Goal: Task Accomplishment & Management: Manage account settings

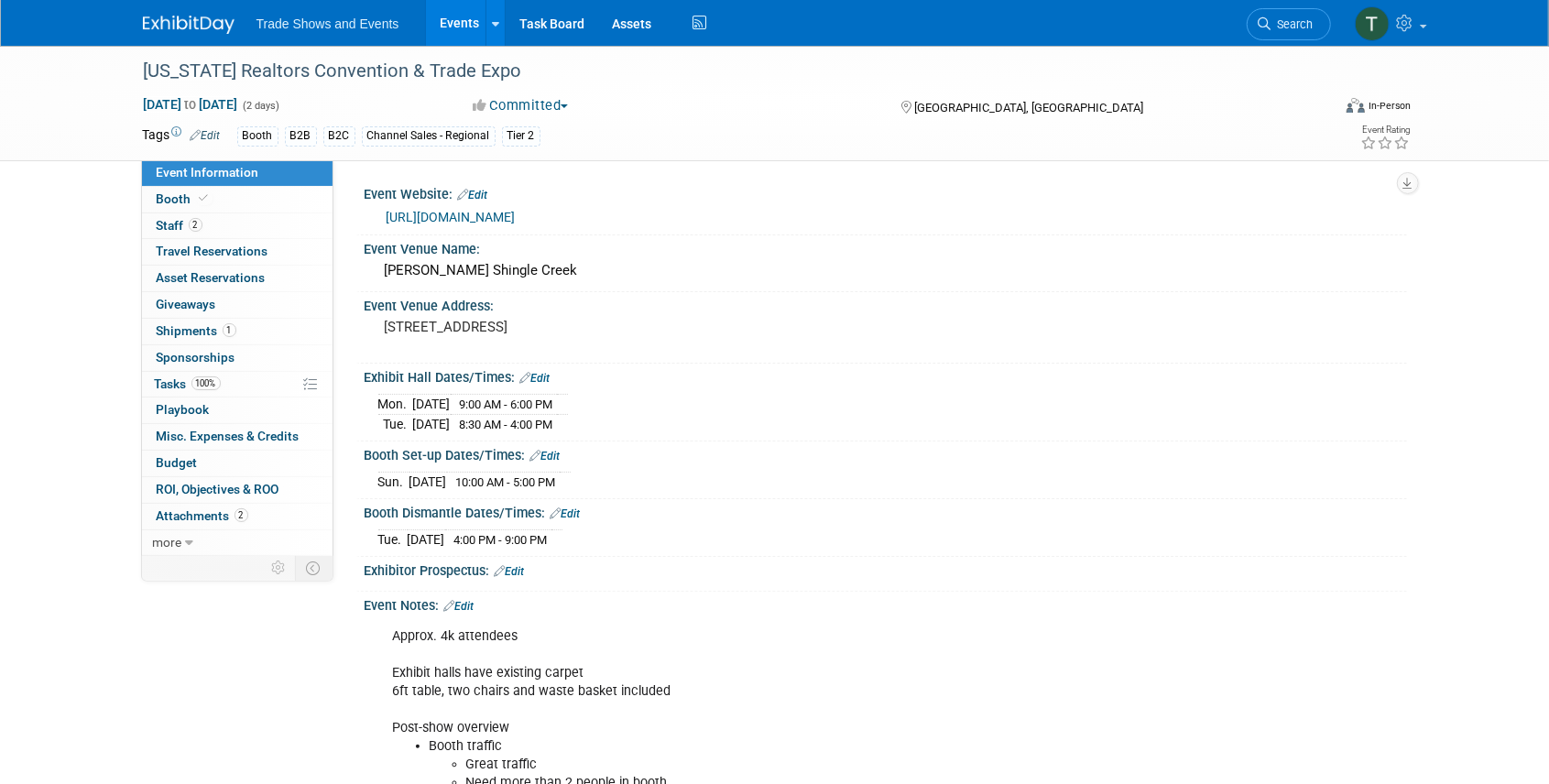
click at [457, 26] on link "Events" at bounding box center [460, 23] width 67 height 46
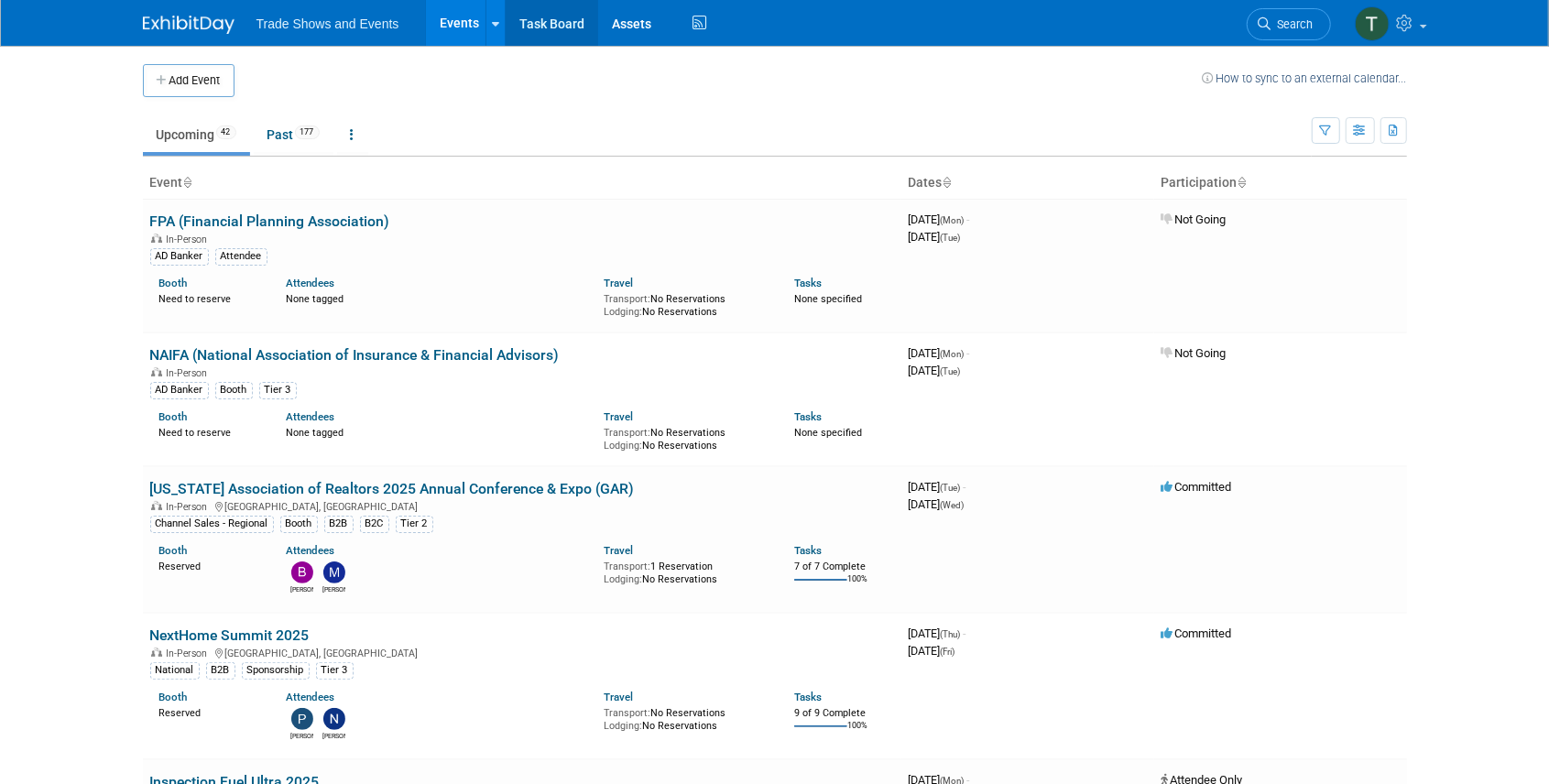
click at [551, 26] on link "Task Board" at bounding box center [551, 23] width 93 height 46
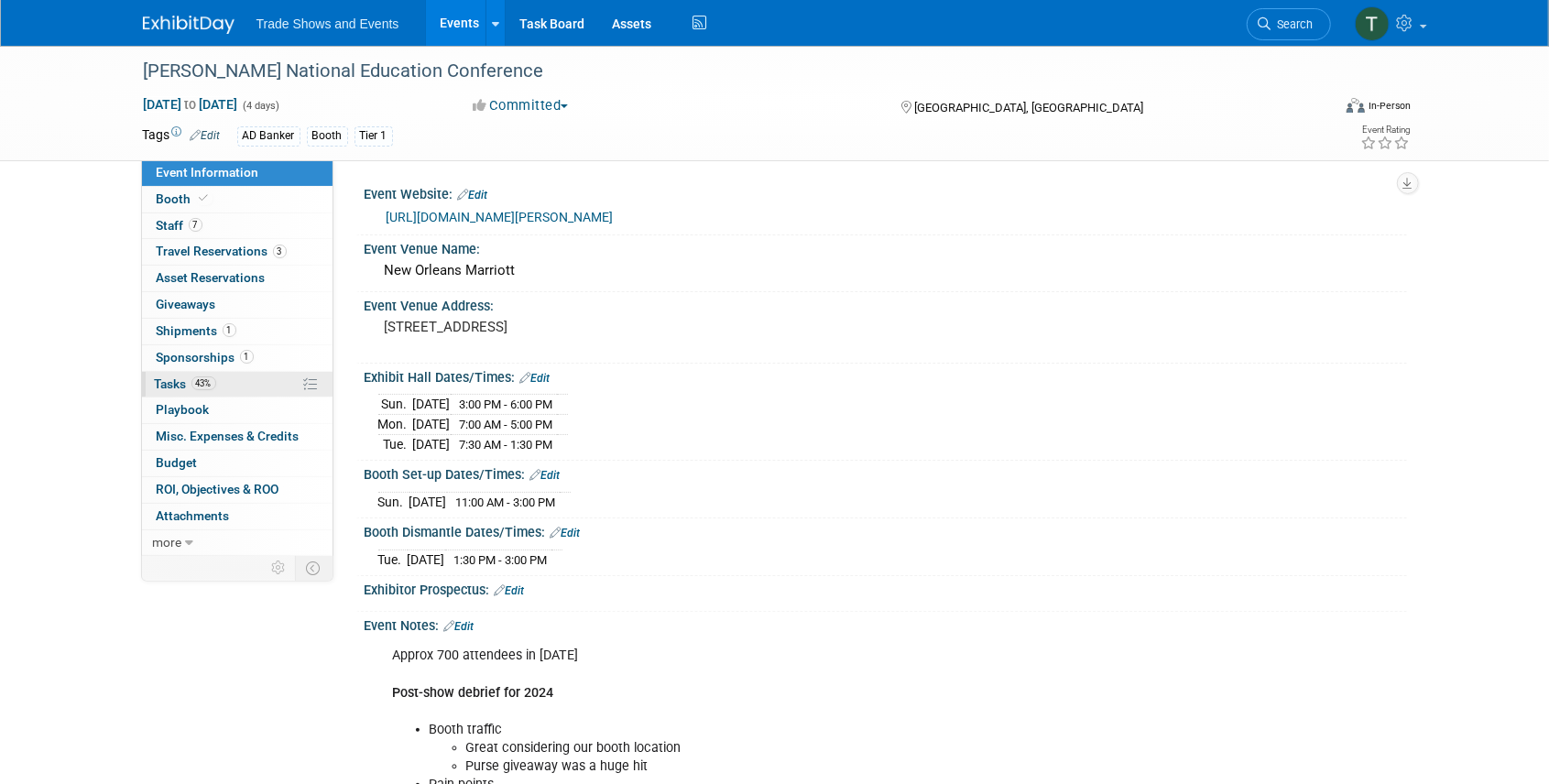
click at [175, 379] on span "Tasks 43%" at bounding box center [186, 383] width 61 height 14
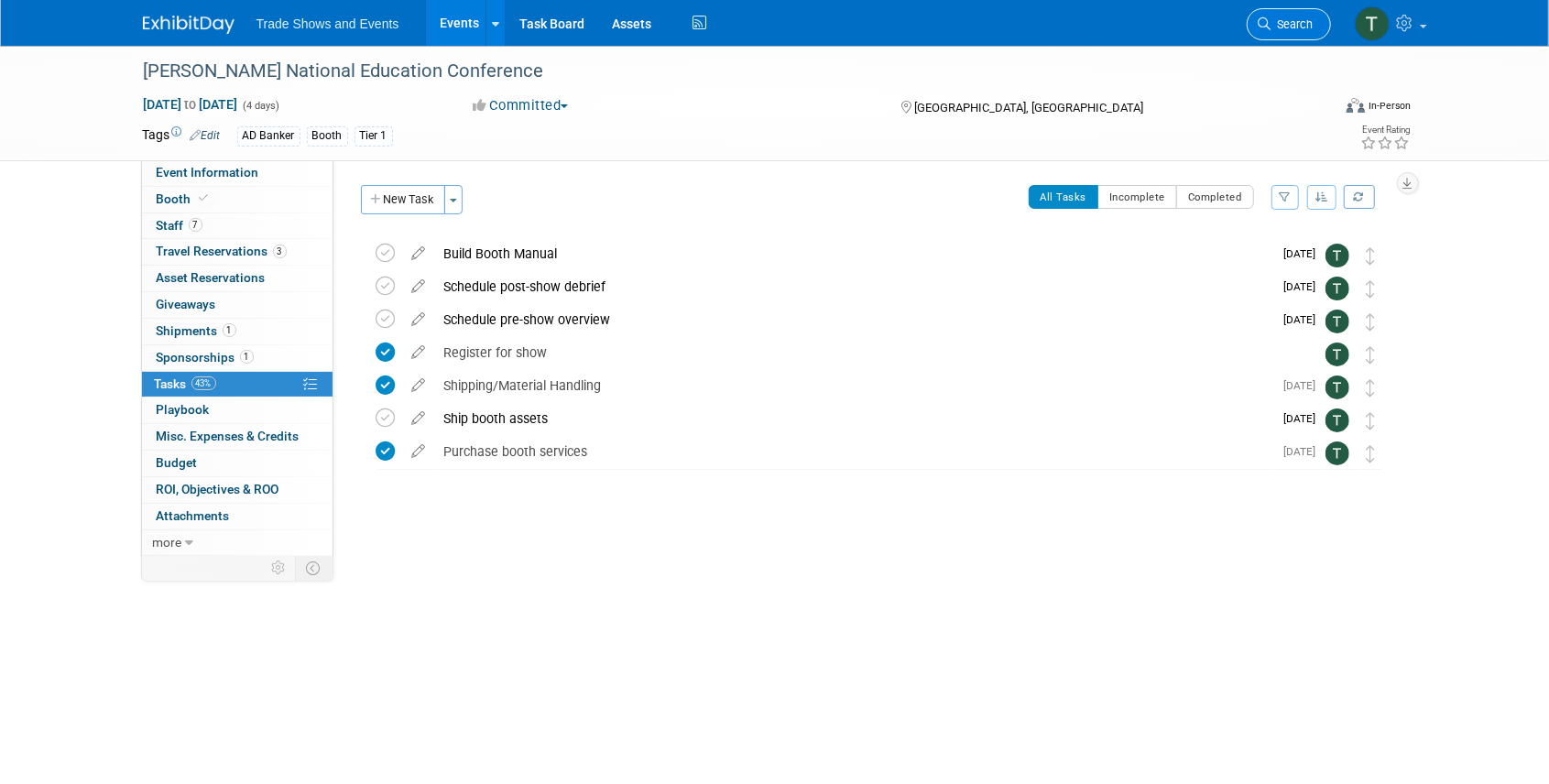
click at [1288, 22] on span "Search" at bounding box center [1292, 24] width 42 height 13
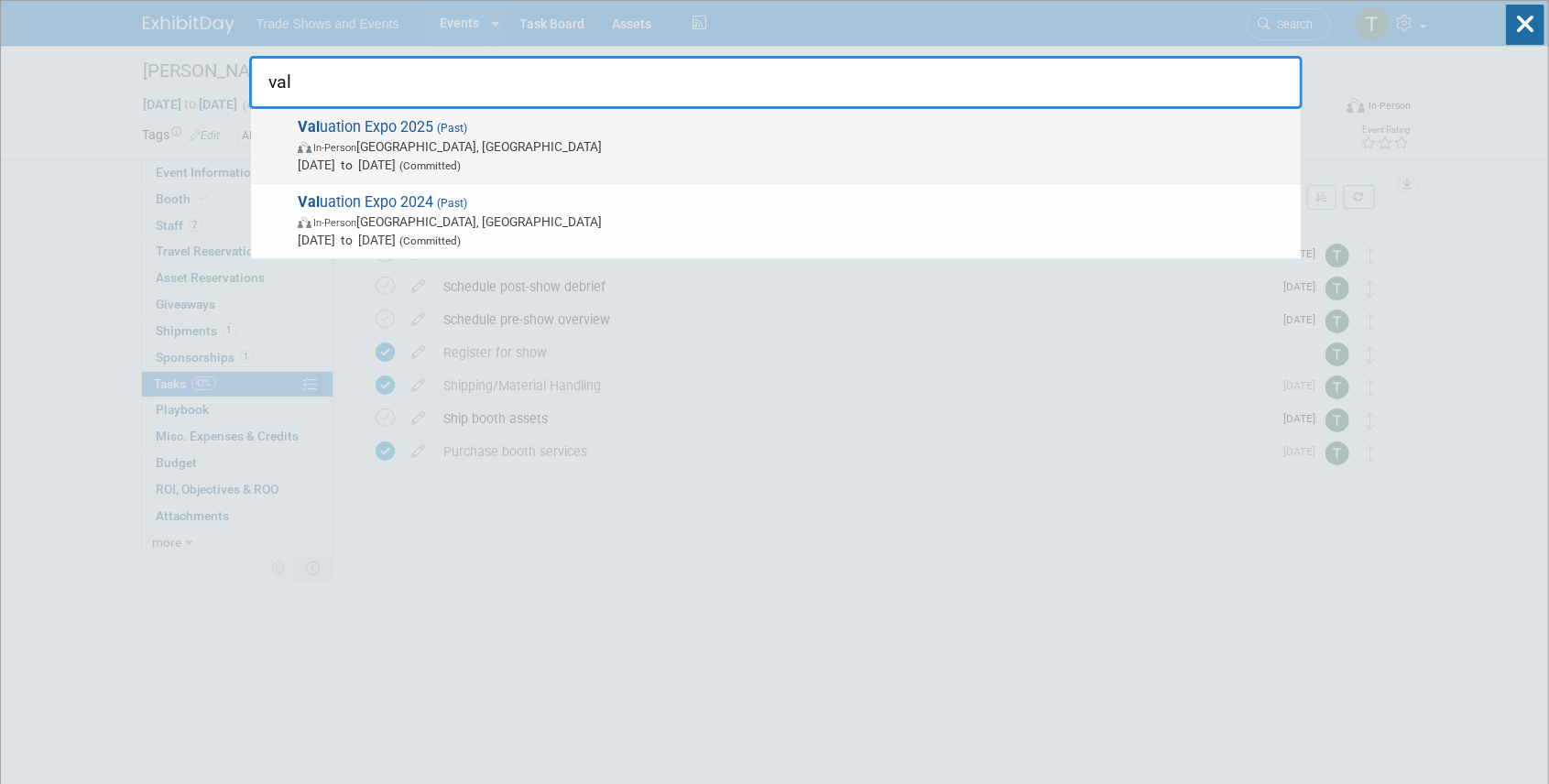
type input "val"
click at [387, 125] on span "Val uation Expo 2025 (Past) In-Person Las Vegas, NV Aug 11, 2025 to Aug 13, 202…" at bounding box center [792, 146] width 999 height 56
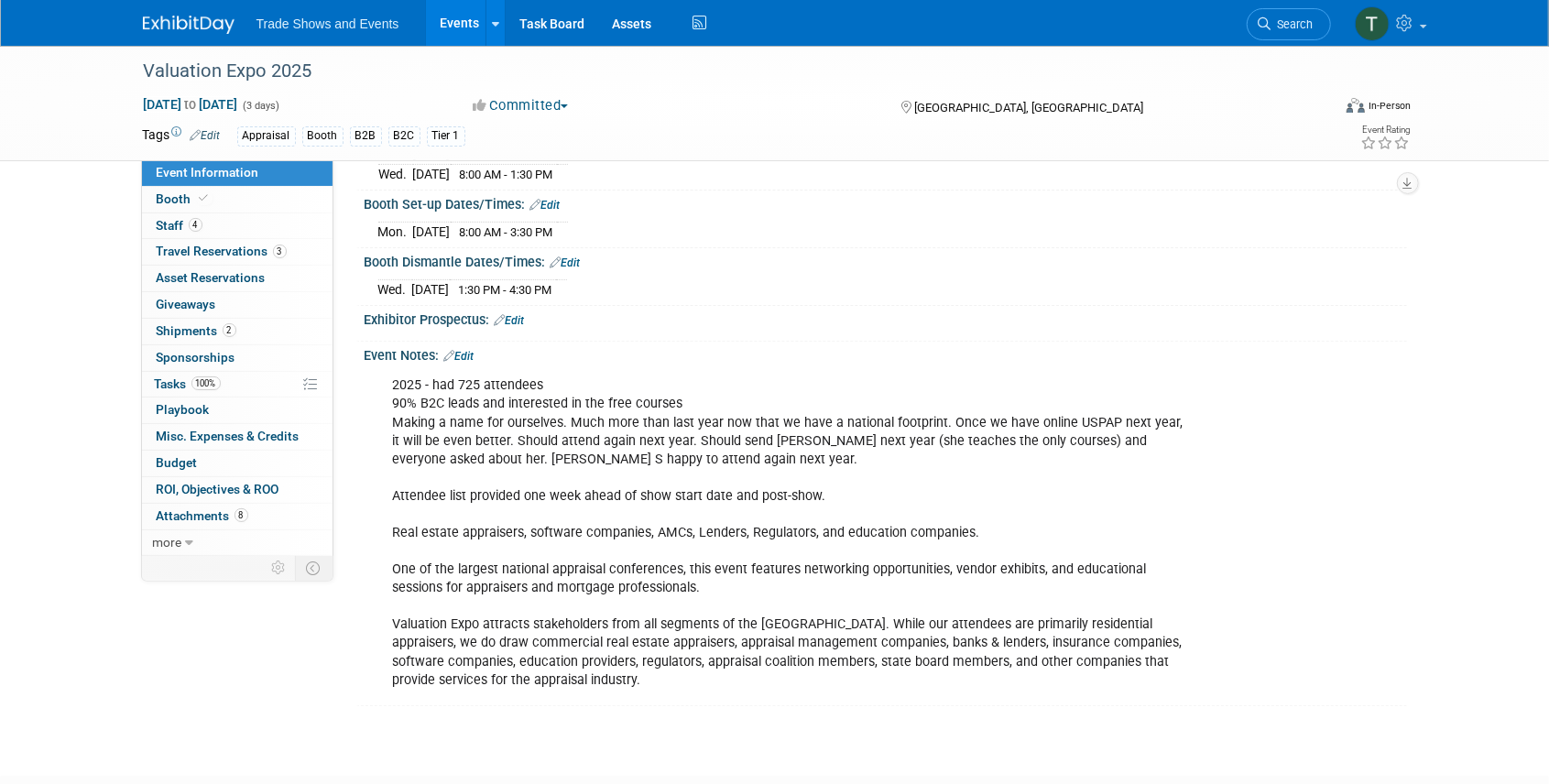
scroll to position [305, 0]
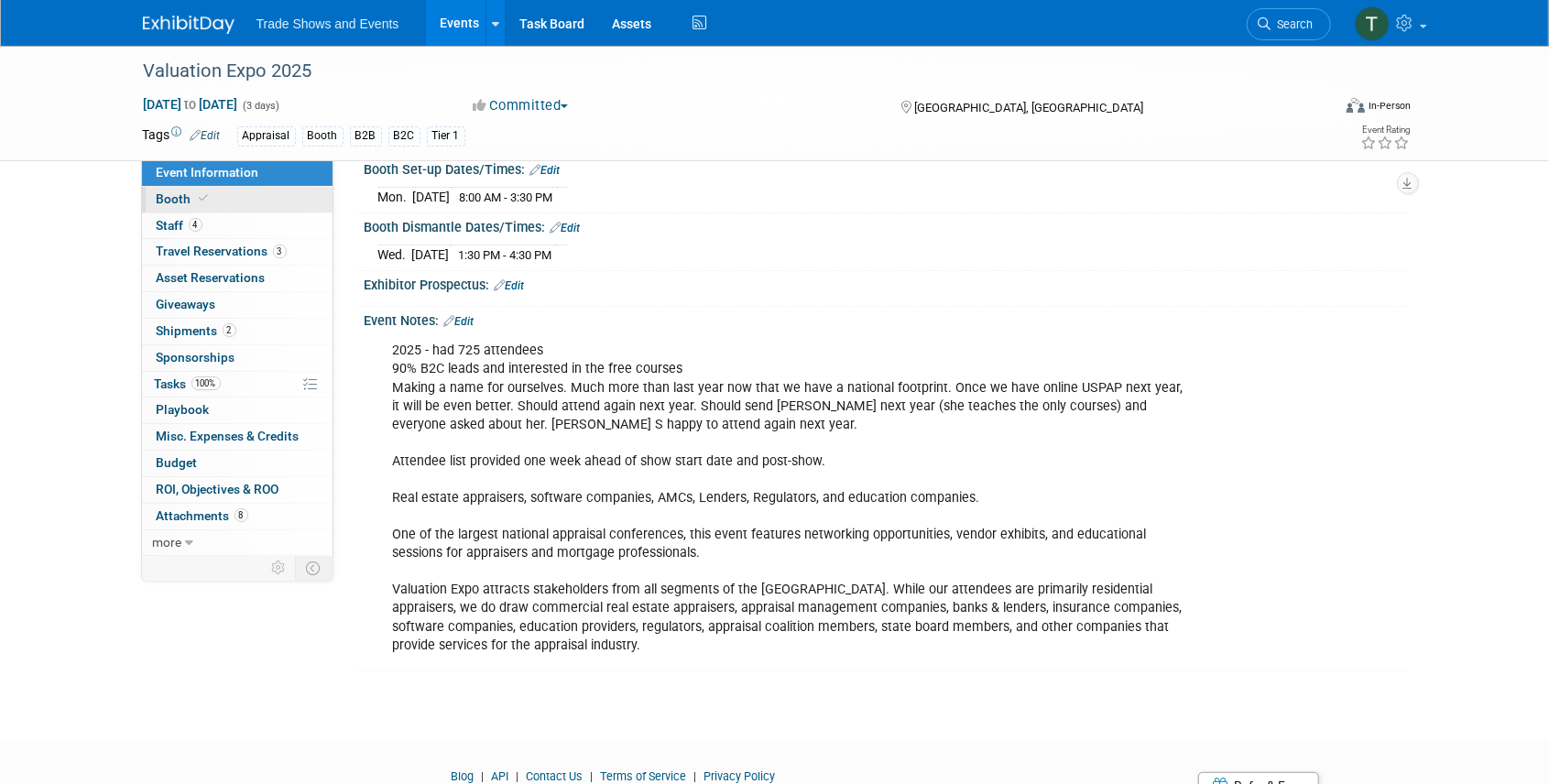
click at [196, 202] on span at bounding box center [204, 198] width 16 height 13
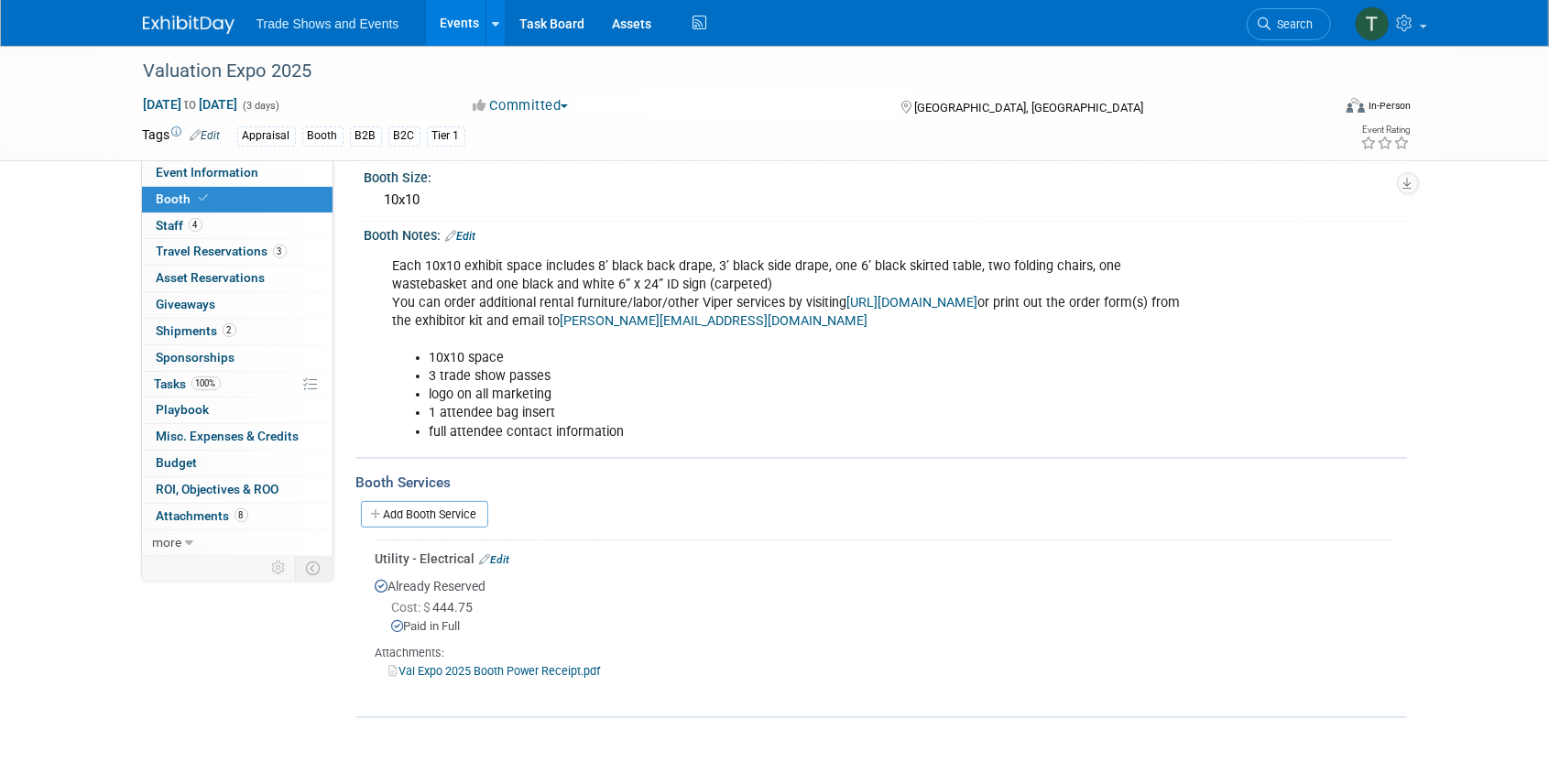
scroll to position [183, 0]
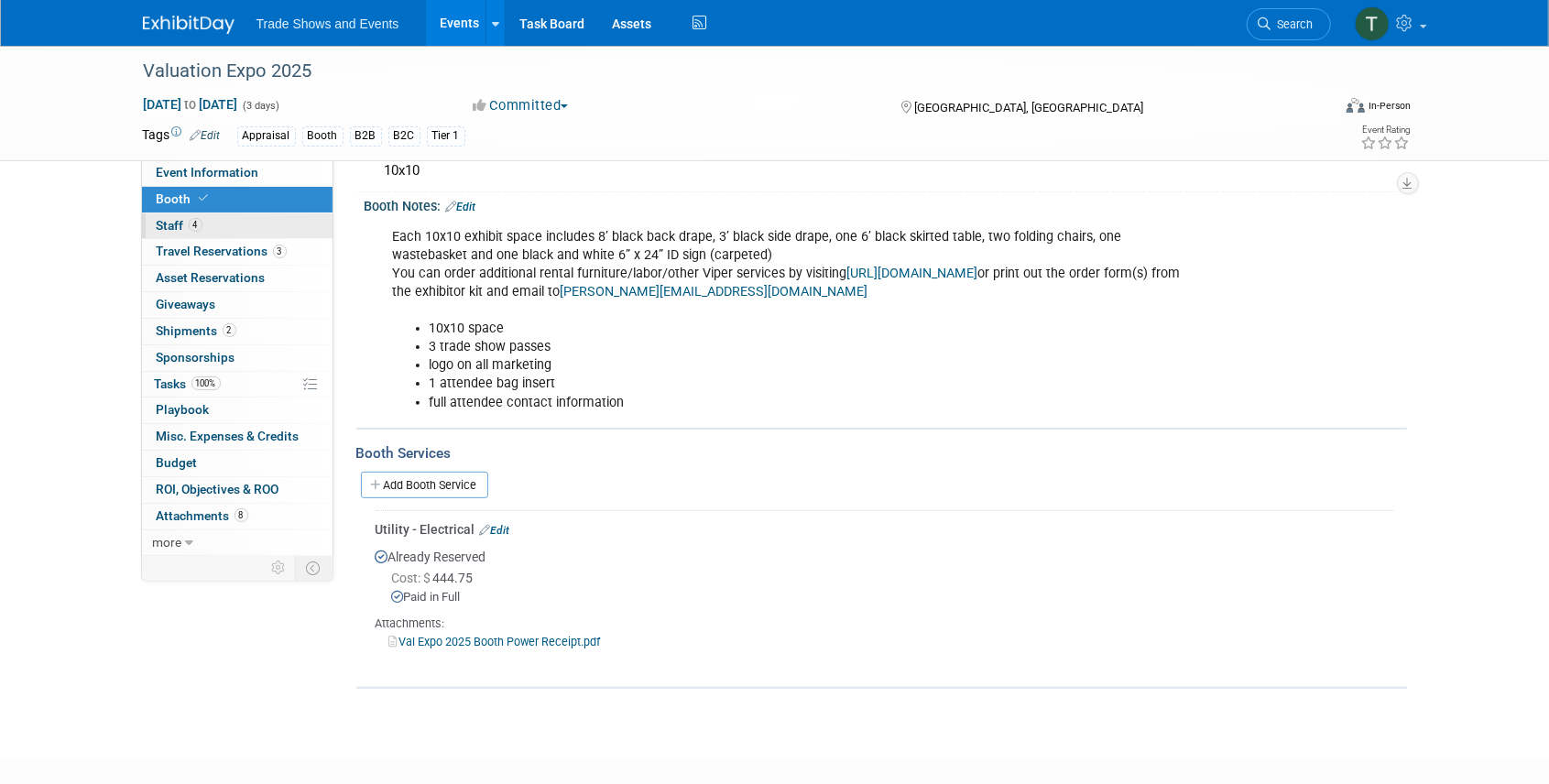
click at [191, 223] on span "4" at bounding box center [195, 225] width 13 height 13
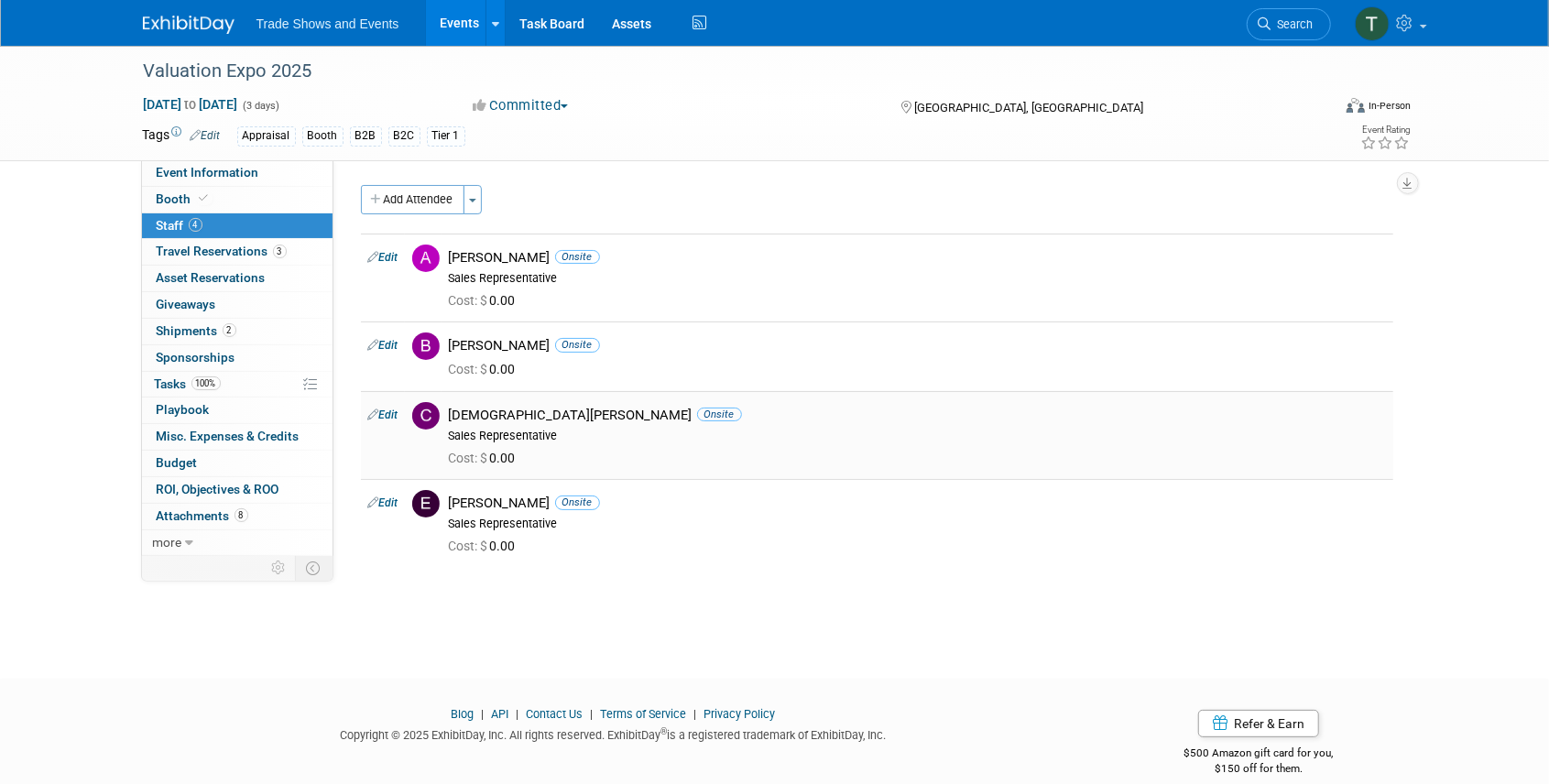
click at [395, 414] on link "Edit" at bounding box center [384, 414] width 31 height 12
select select "c00e8e46-f23a-4f2c-9dfb-316a954f9c6b"
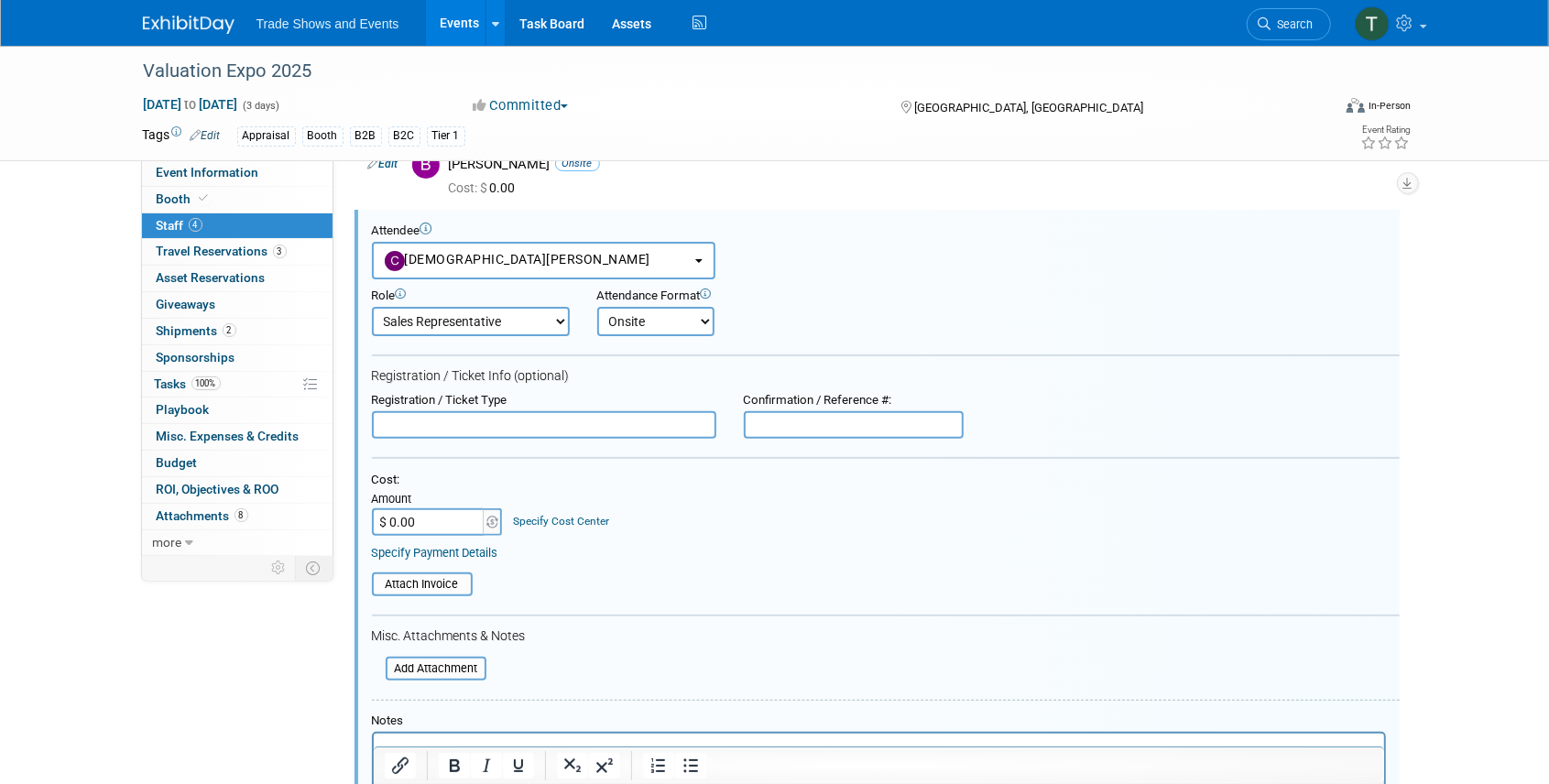
click at [438, 515] on input "$ 0.00" at bounding box center [430, 522] width 115 height 28
type input "$ 449.00"
click at [675, 610] on form "Attendee <img src="https://www.exhibitday.com/Images/Unassigned-User-Icon.png" …" at bounding box center [887, 561] width 1028 height 677
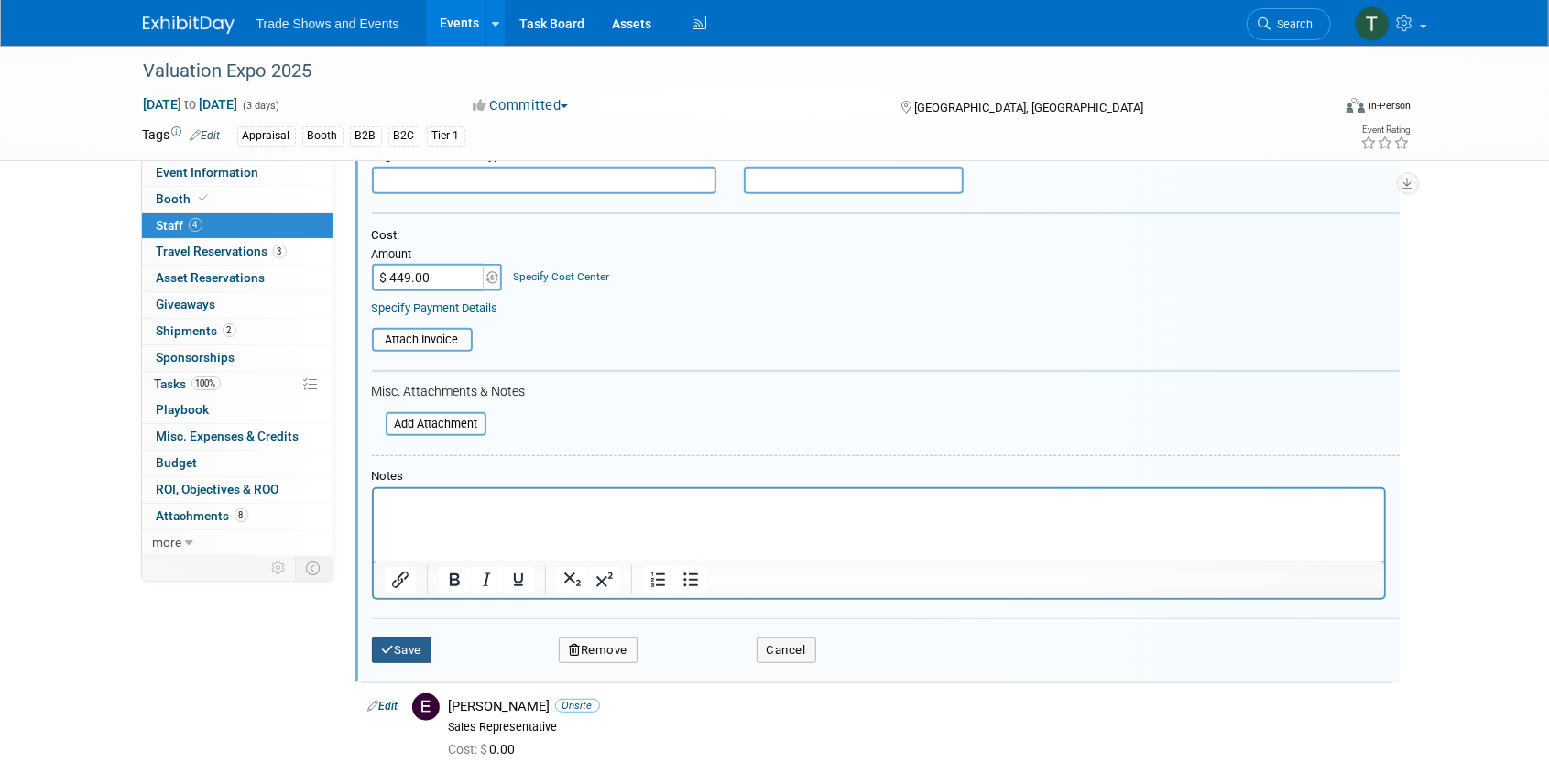
click at [411, 650] on button "Save" at bounding box center [402, 650] width 60 height 26
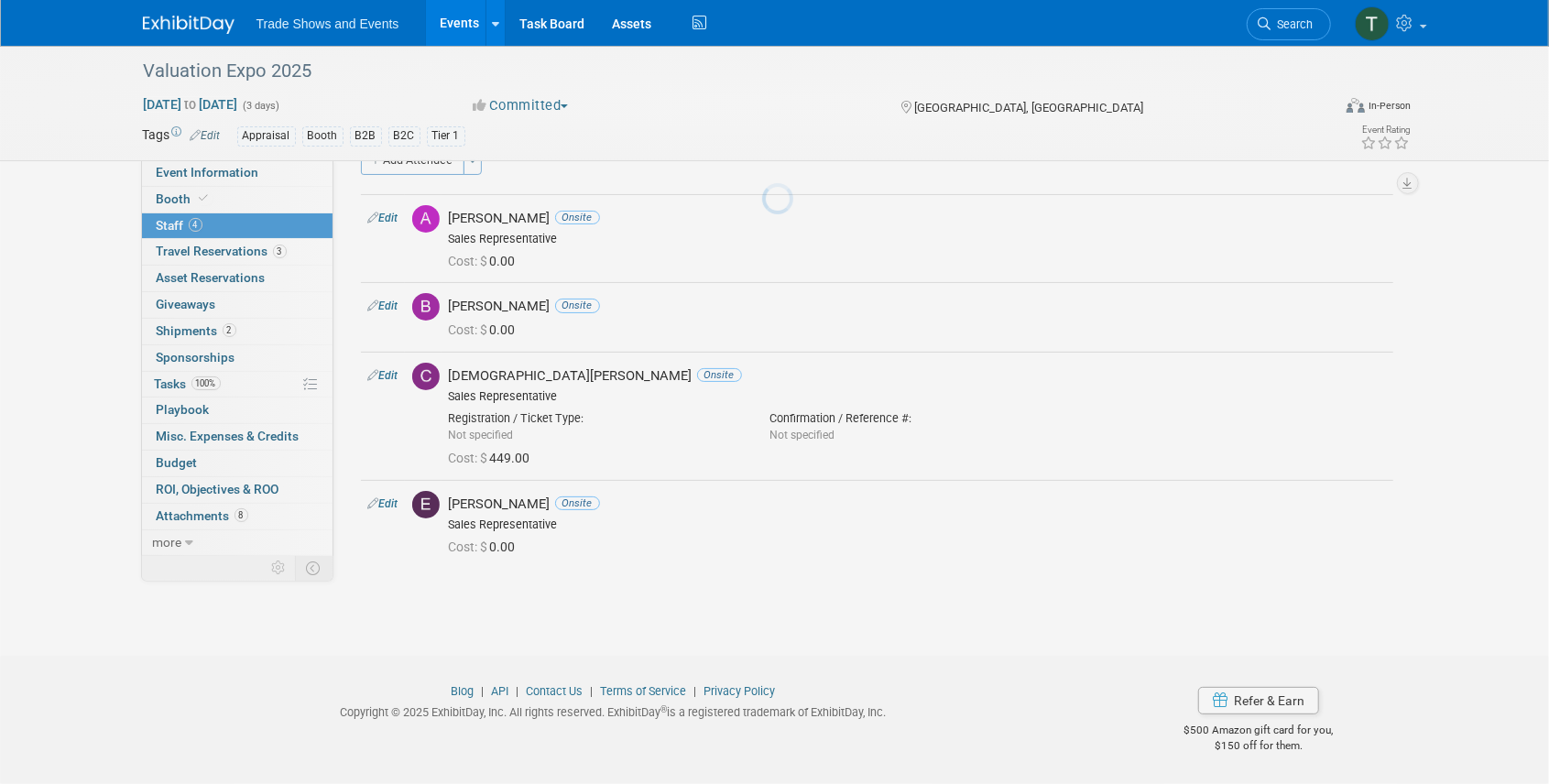
scroll to position [37, 0]
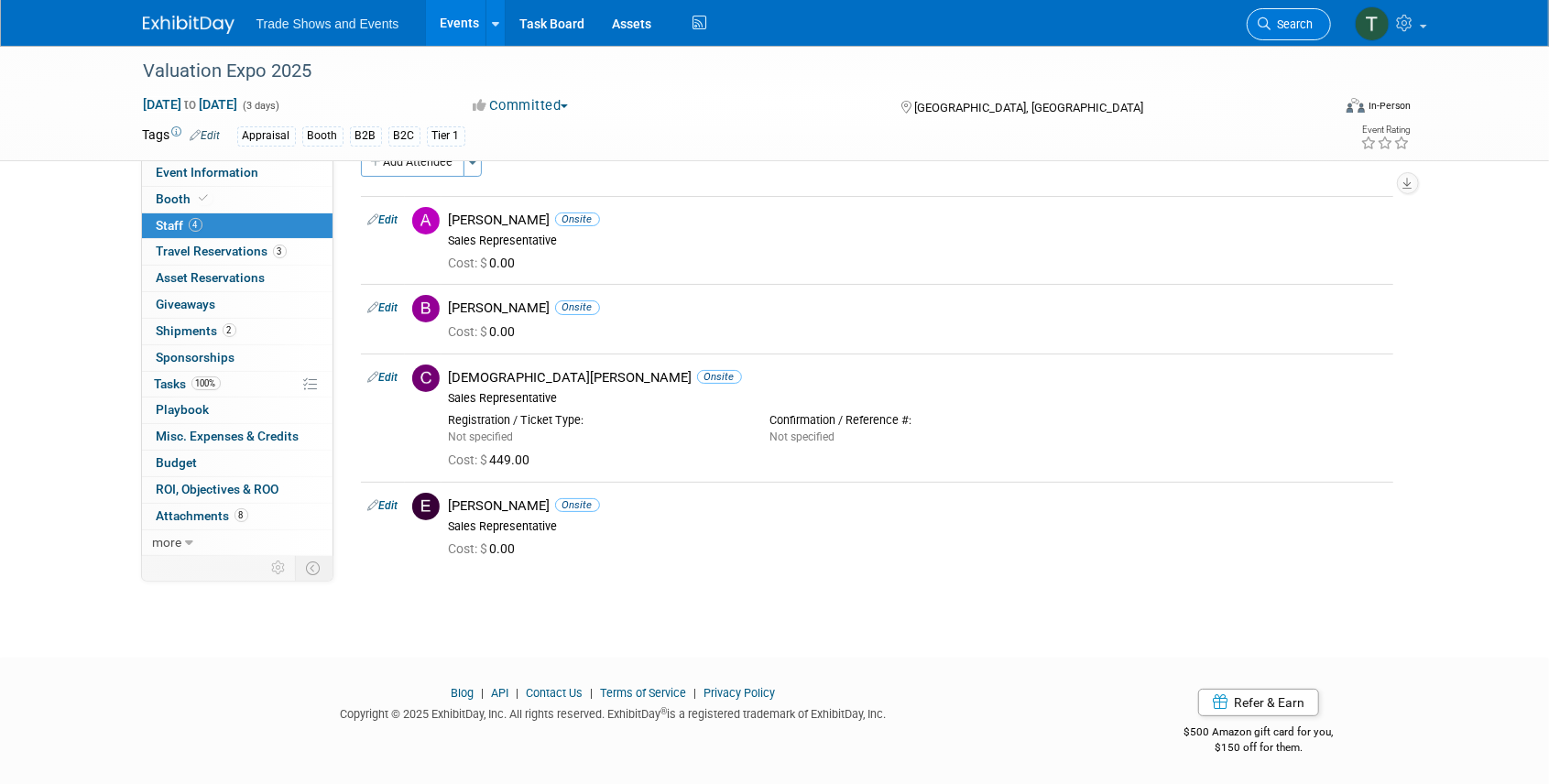
click at [1287, 25] on span "Search" at bounding box center [1292, 24] width 42 height 13
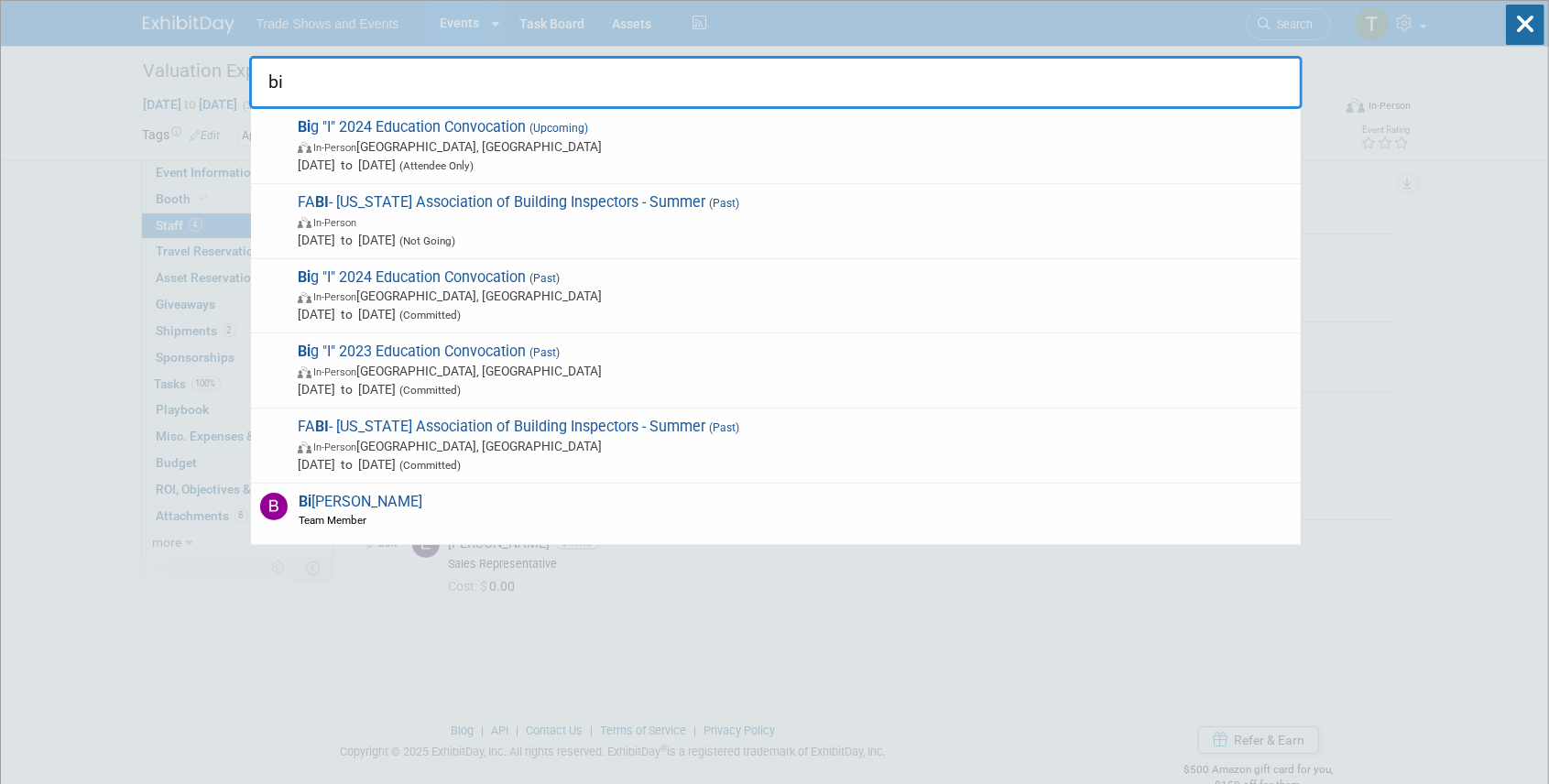
type input "b"
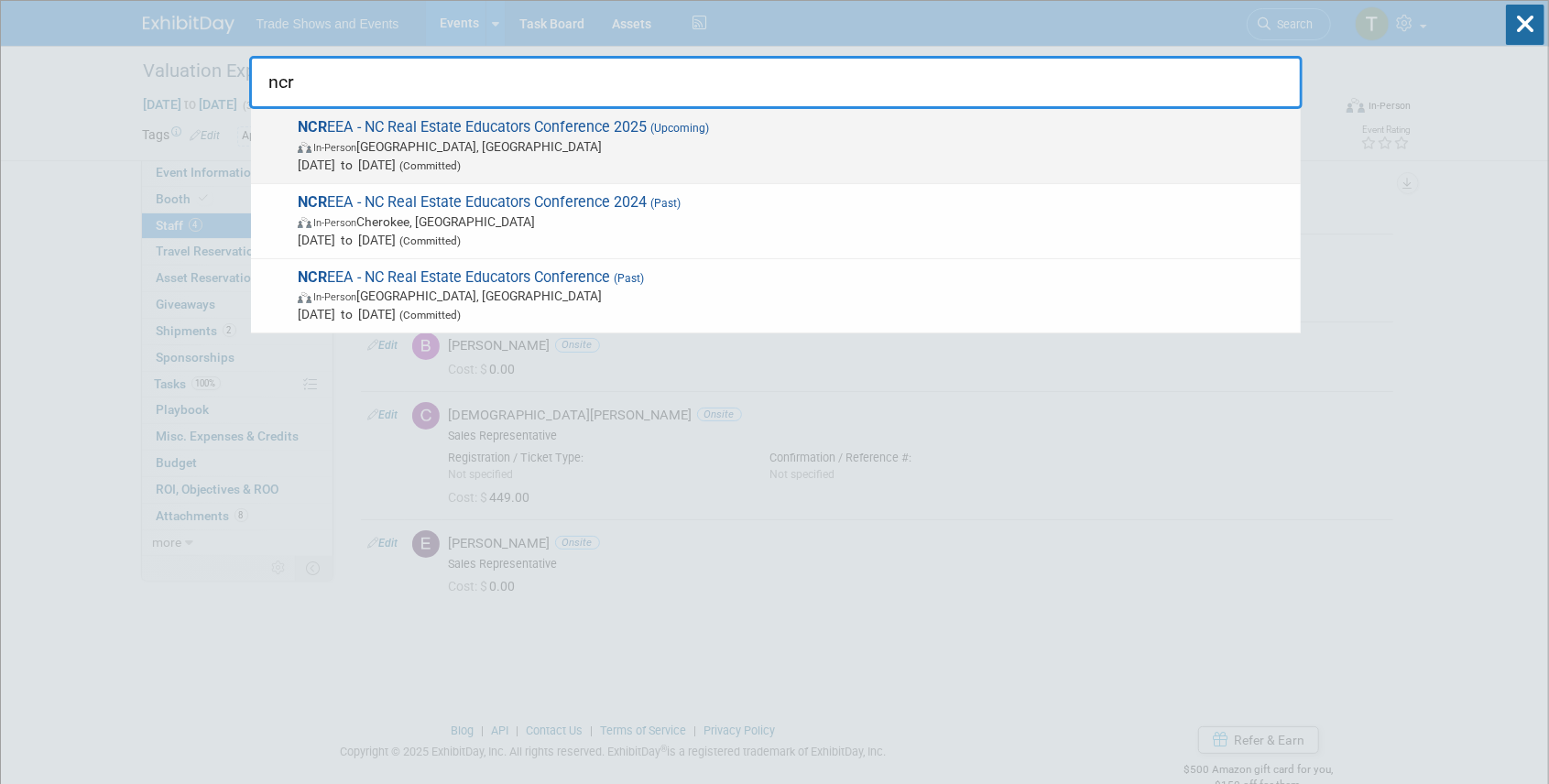
type input "ncr"
click at [576, 126] on span "NCR EEA - NC Real Estate Educators Conference 2025 (Upcoming) In-Person South B…" at bounding box center [792, 146] width 999 height 56
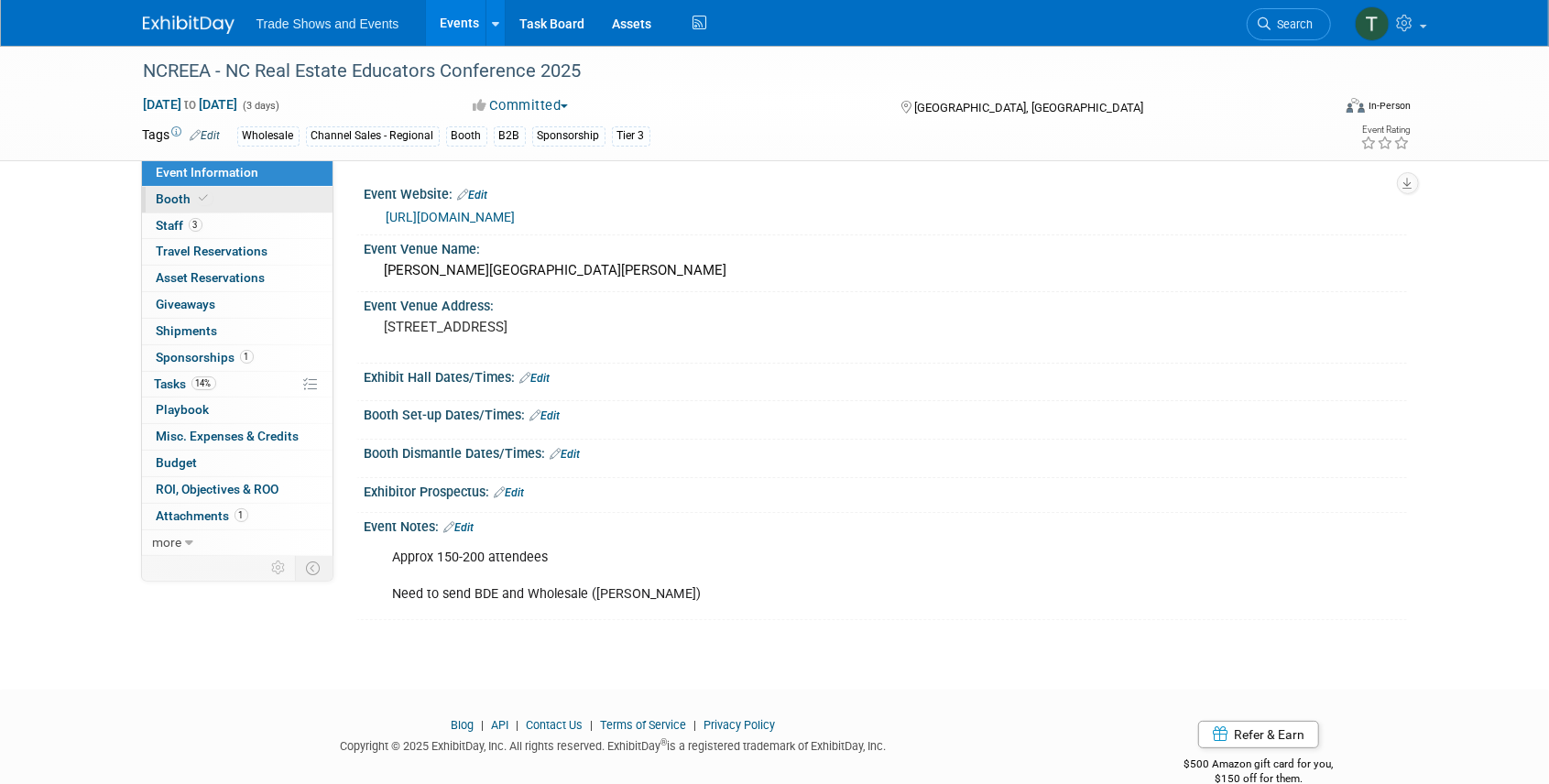
click at [160, 188] on link "Booth" at bounding box center [236, 199] width 191 height 26
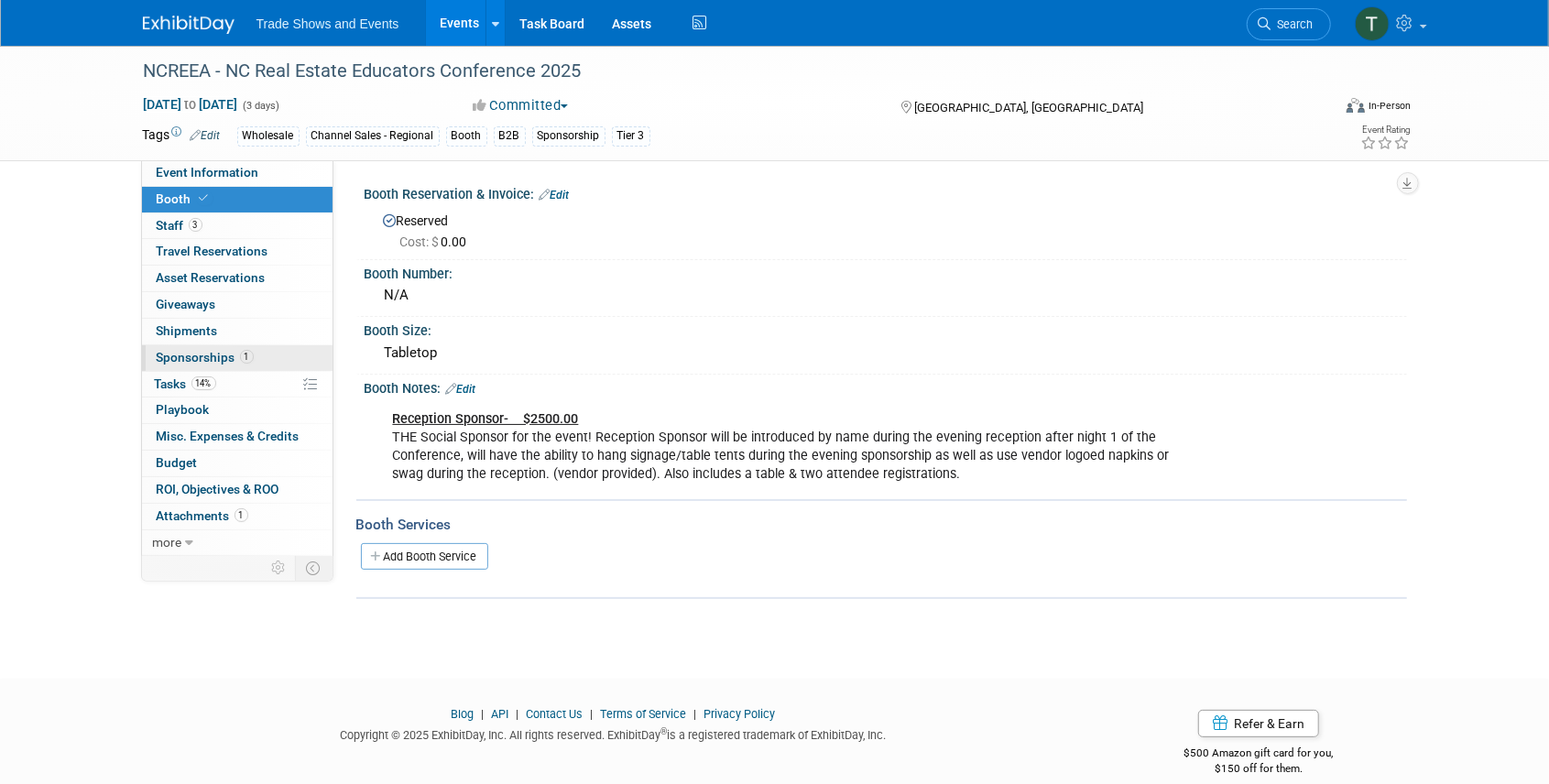
click at [186, 359] on span "Sponsorships 1" at bounding box center [205, 357] width 97 height 14
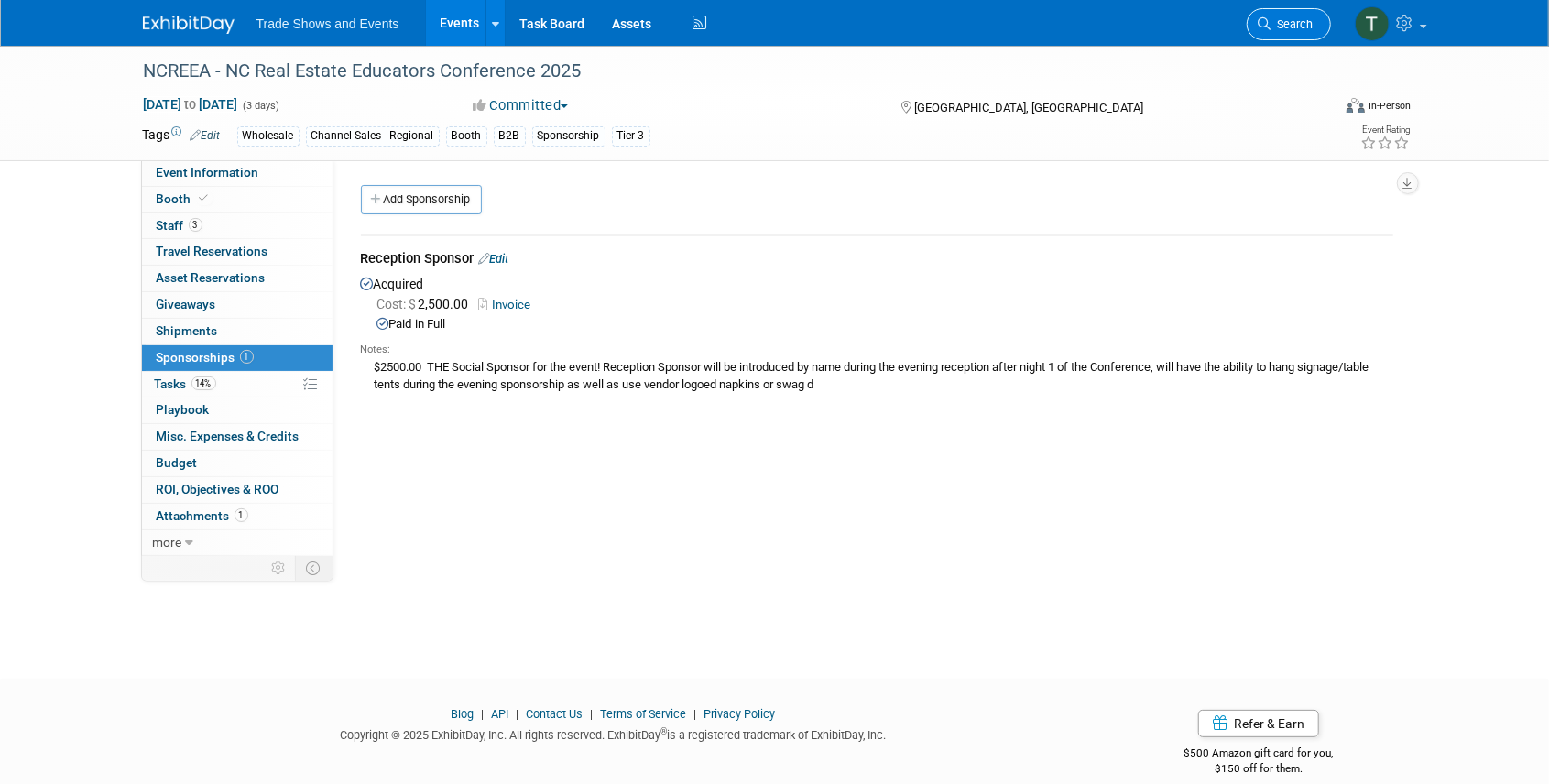
click at [1277, 22] on span "Search" at bounding box center [1292, 24] width 42 height 13
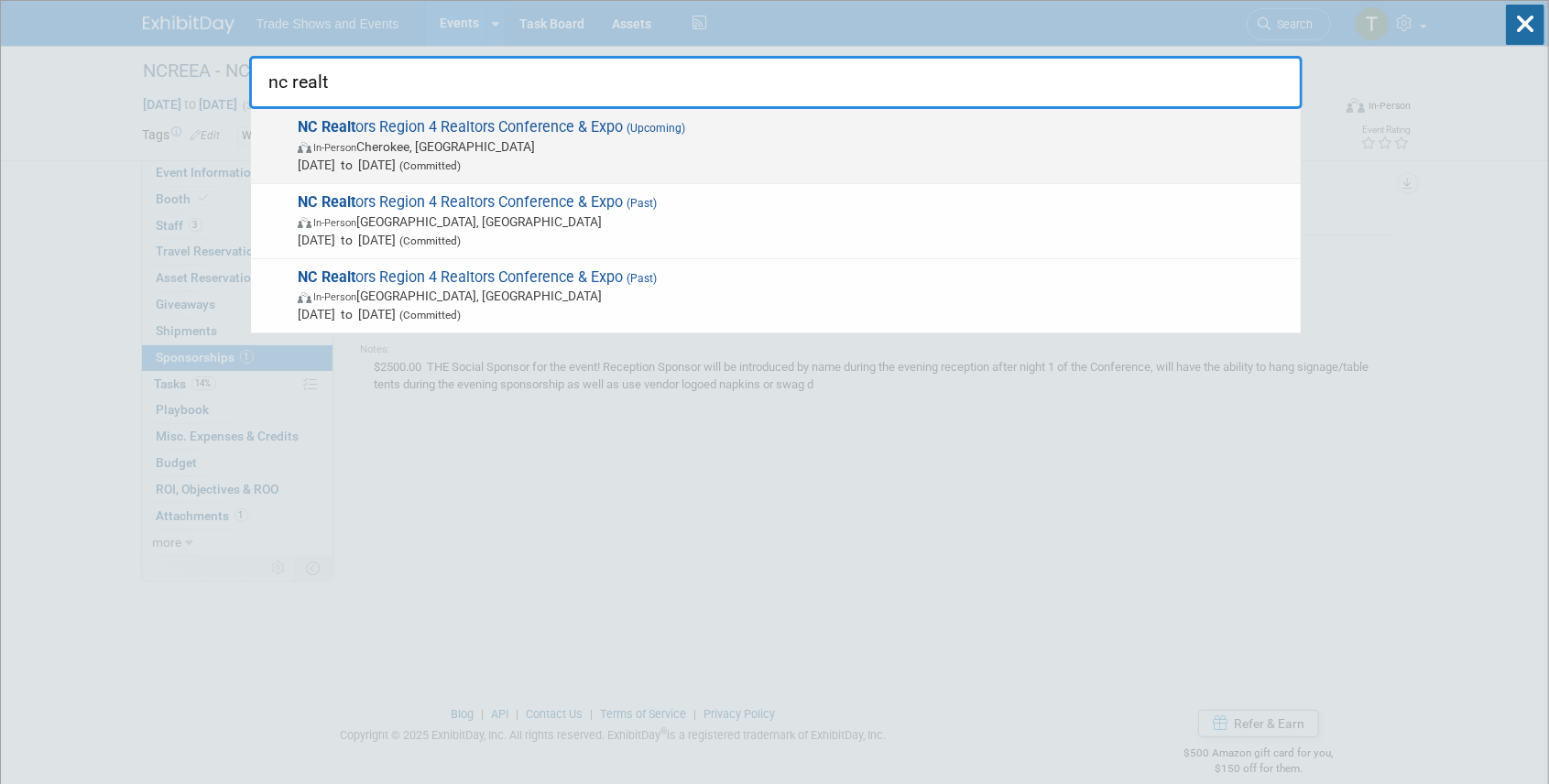
type input "nc realt"
click at [390, 119] on span "NC Realt ors Region 4 Realtors Conference & Expo (Upcoming) In-Person Cherokee,…" at bounding box center [792, 146] width 999 height 56
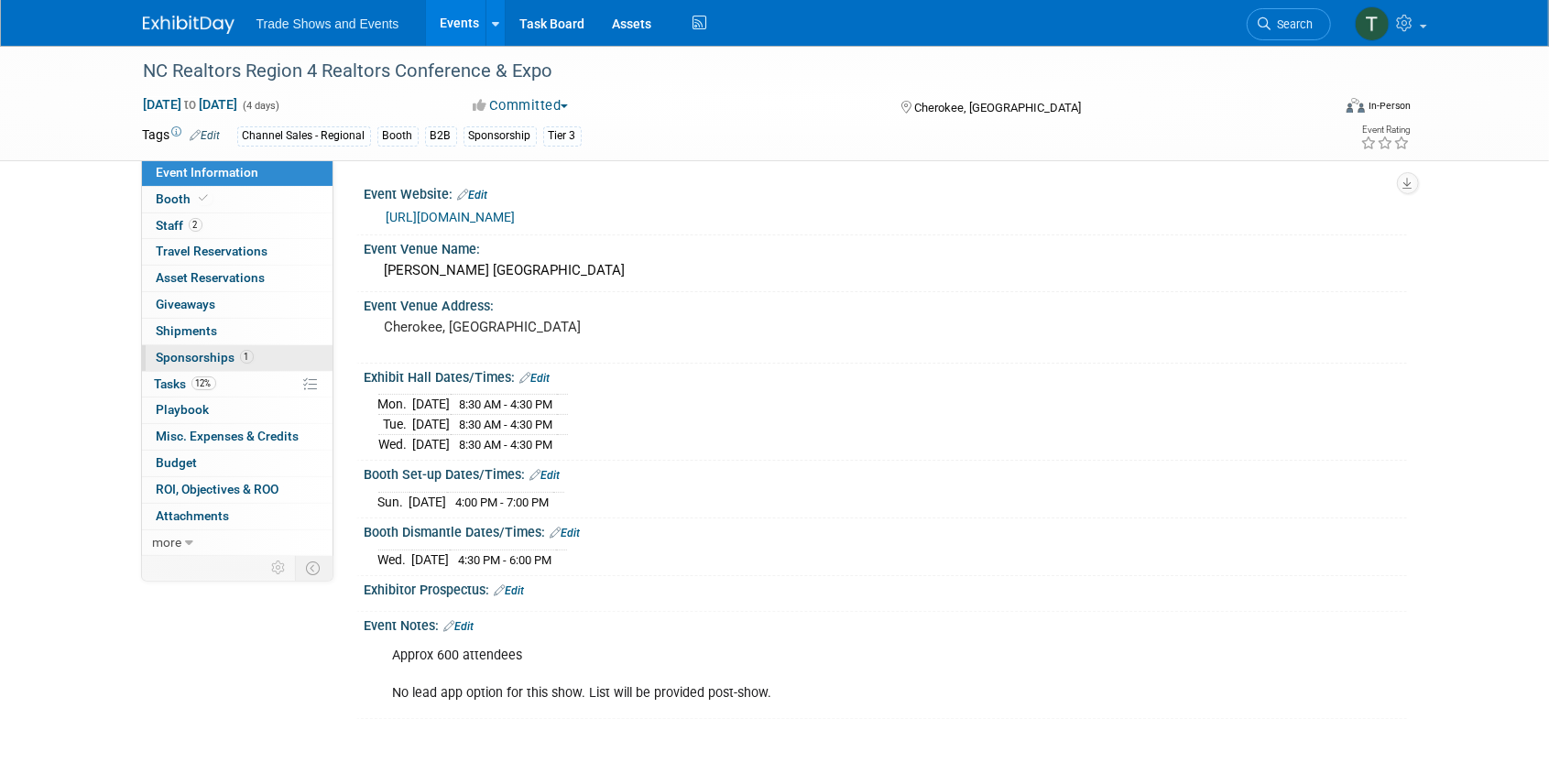
click at [194, 355] on span "Sponsorships 1" at bounding box center [205, 357] width 97 height 14
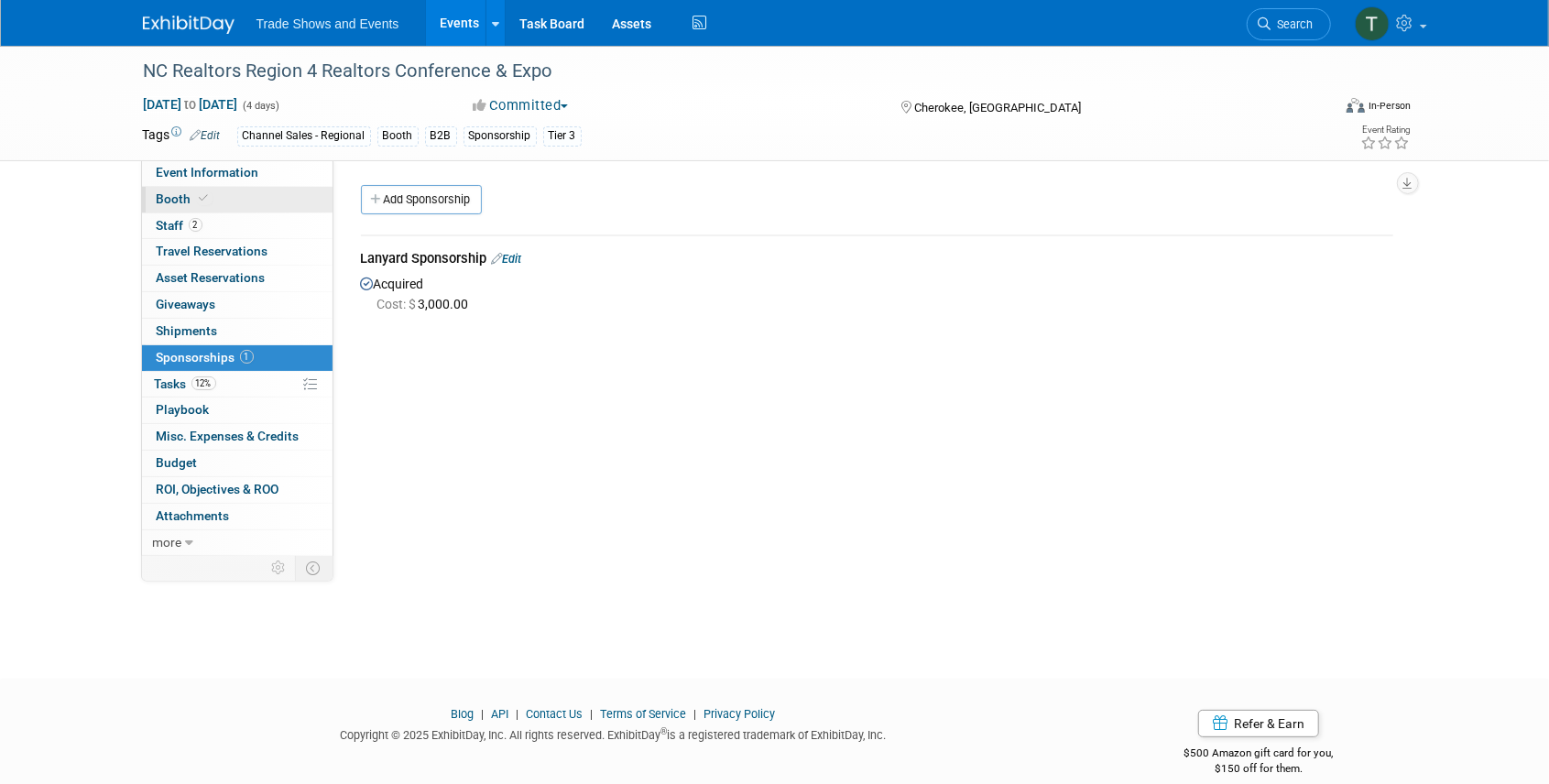
click at [173, 192] on span "Booth" at bounding box center [185, 198] width 56 height 14
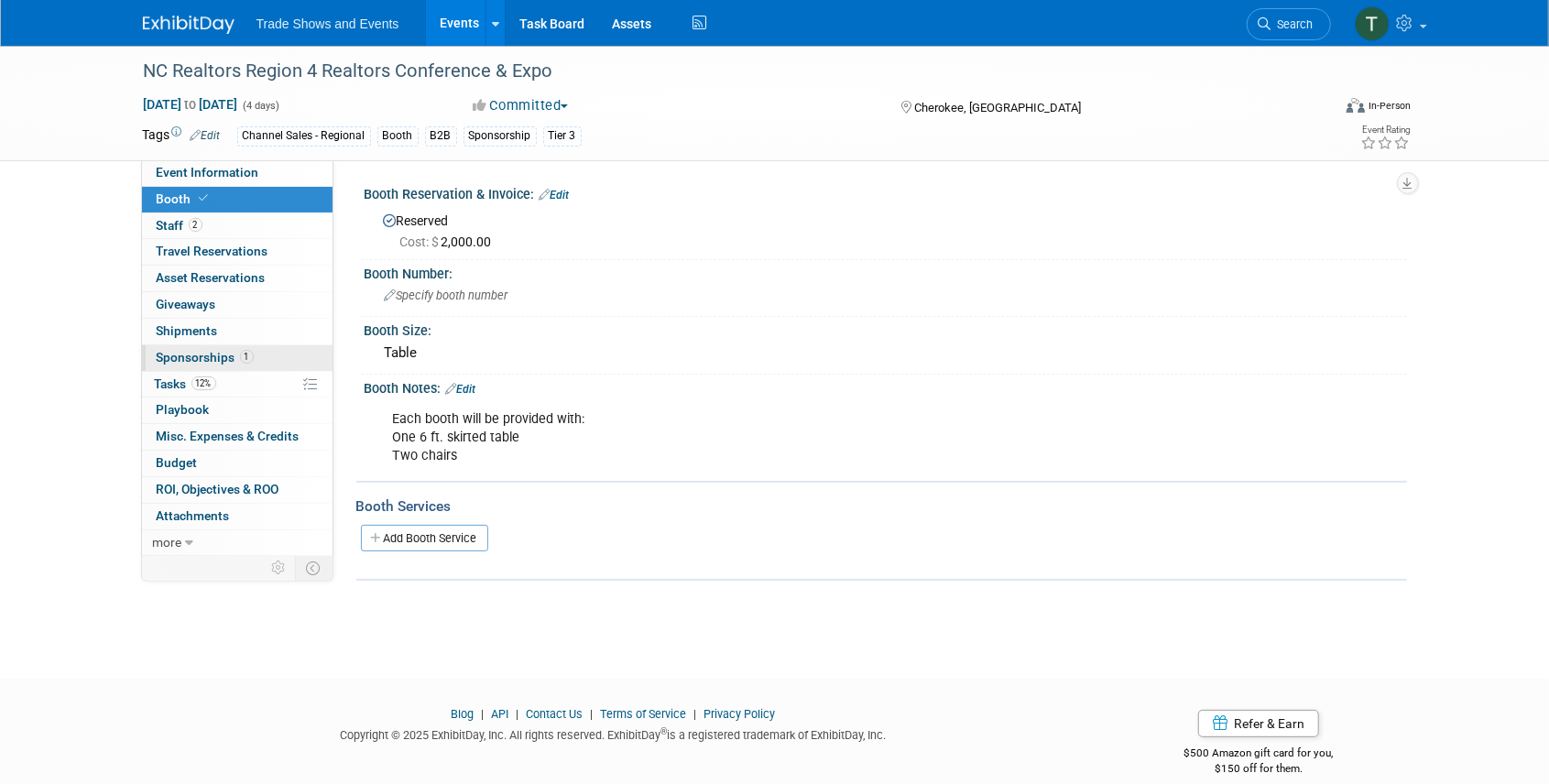
click at [184, 351] on span "Sponsorships 1" at bounding box center [205, 357] width 97 height 14
